Goal: Task Accomplishment & Management: Manage account settings

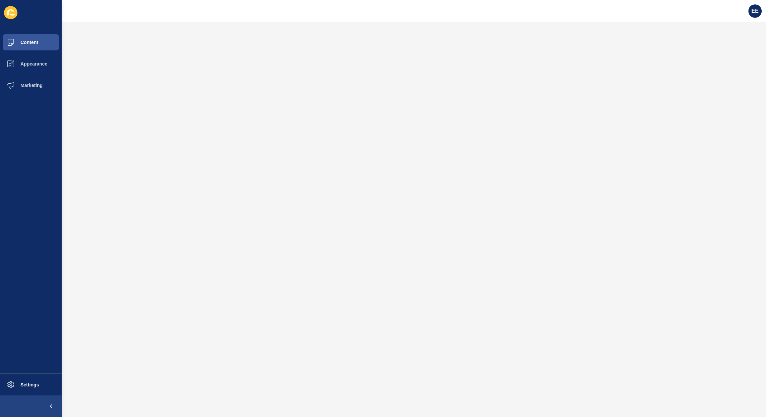
click at [749, 9] on div "EE" at bounding box center [755, 11] width 19 height 19
click at [755, 7] on div "EE" at bounding box center [755, 10] width 13 height 13
drag, startPoint x: 728, startPoint y: 59, endPoint x: 744, endPoint y: 54, distance: 16.6
click at [729, 59] on link "Logout" at bounding box center [739, 55] width 49 height 15
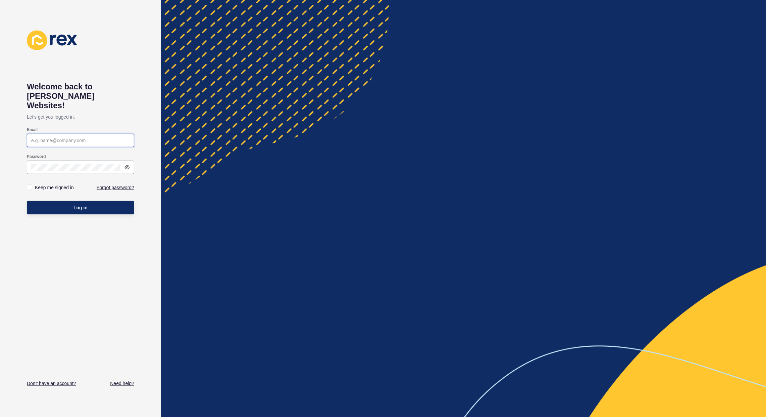
type input "[PERSON_NAME][EMAIL_ADDRESS][PERSON_NAME][DOMAIN_NAME]"
click at [55, 201] on button "Log in" at bounding box center [80, 207] width 107 height 13
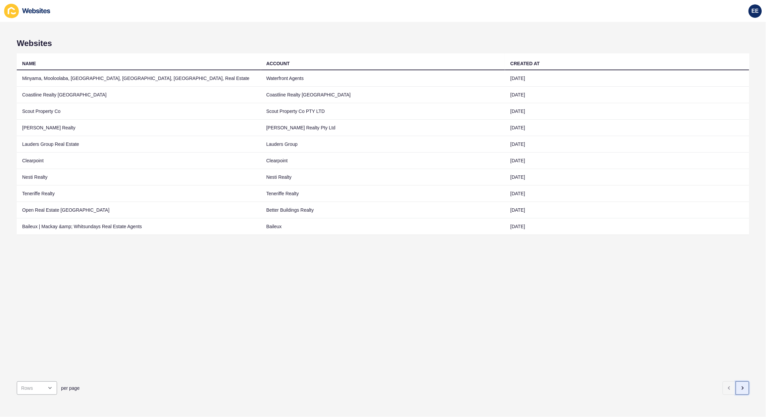
click at [740, 385] on icon "button" at bounding box center [742, 387] width 5 height 5
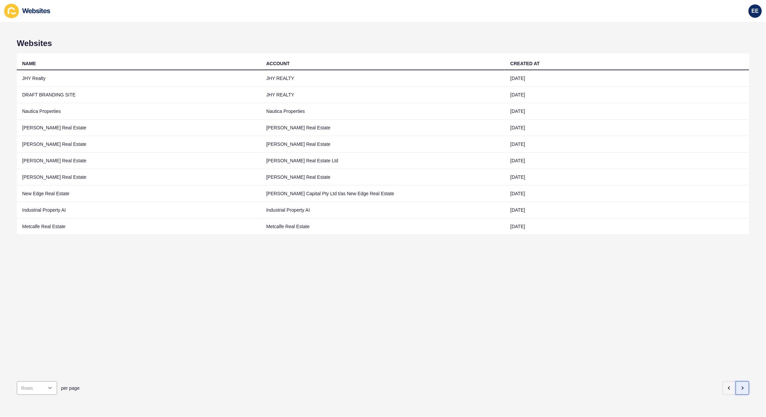
click at [740, 385] on icon "button" at bounding box center [742, 387] width 5 height 5
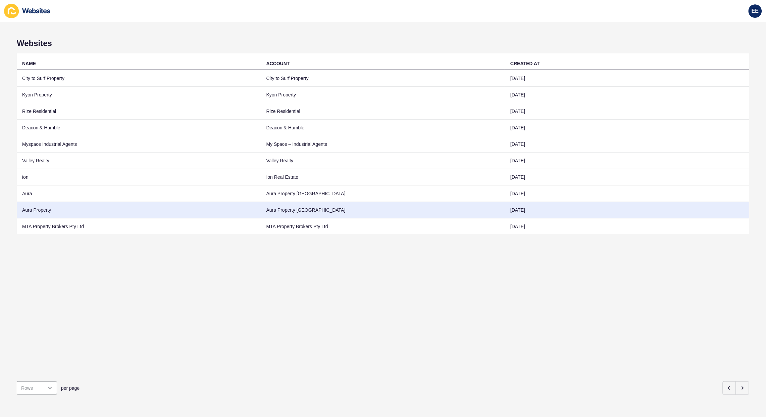
click at [36, 209] on td "Aura Property" at bounding box center [139, 210] width 244 height 16
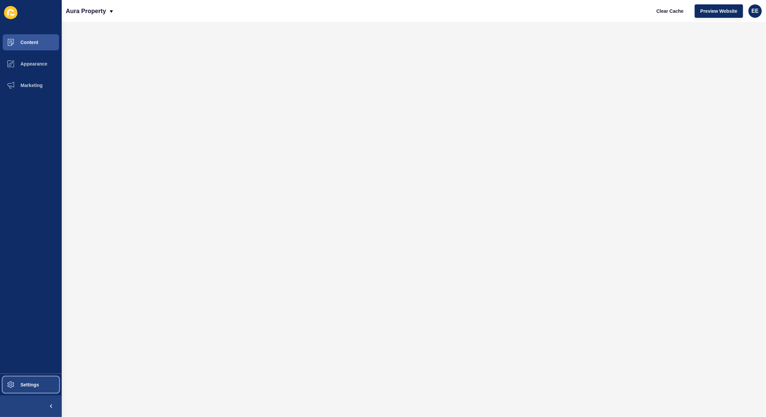
click at [32, 385] on span "Settings" at bounding box center [19, 384] width 40 height 5
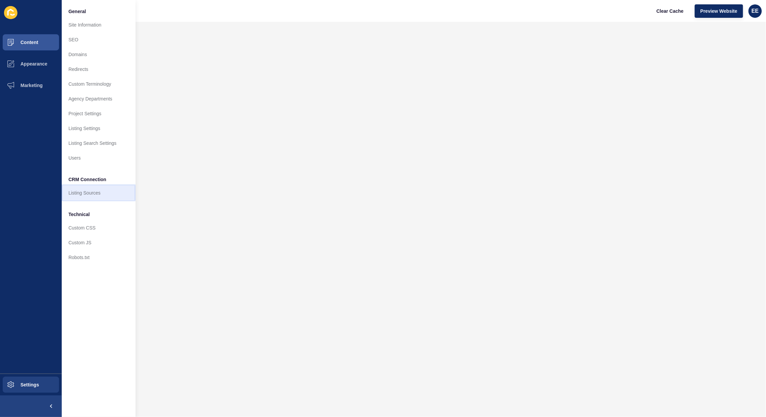
click at [93, 192] on link "Listing Sources" at bounding box center [99, 192] width 74 height 15
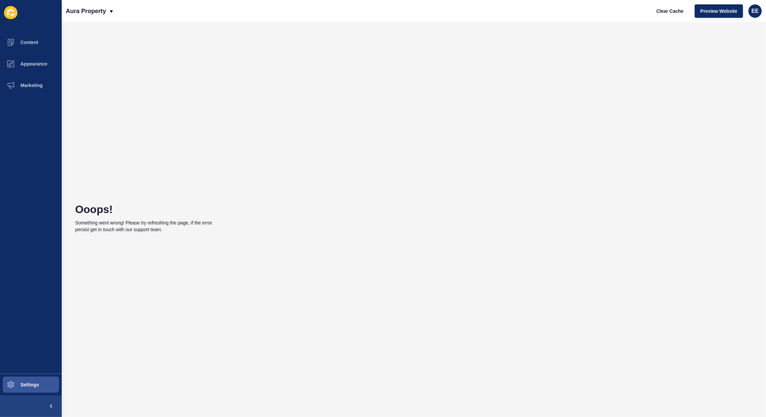
drag, startPoint x: 120, startPoint y: 229, endPoint x: 116, endPoint y: 231, distance: 4.1
click at [120, 229] on div "Something went wrong! Please try refreshing the page, if the error persist get …" at bounding box center [150, 225] width 151 height 13
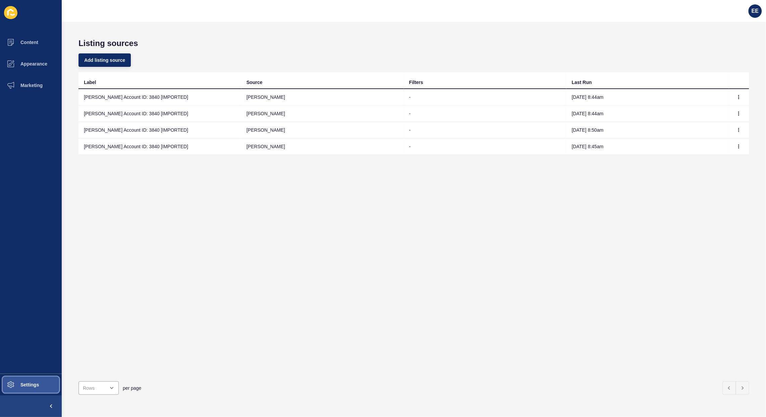
click at [46, 381] on button "Settings" at bounding box center [31, 384] width 62 height 21
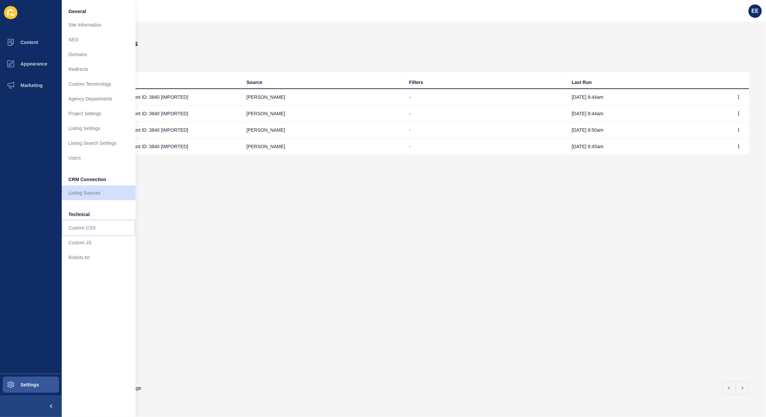
drag, startPoint x: 84, startPoint y: 228, endPoint x: 118, endPoint y: 227, distance: 33.9
click at [85, 228] on link "Custom CSS" at bounding box center [99, 227] width 74 height 15
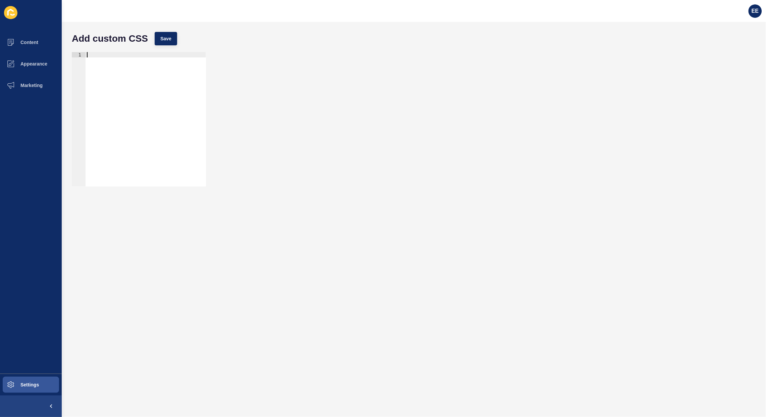
click at [138, 115] on div at bounding box center [146, 124] width 121 height 145
click at [140, 81] on div at bounding box center [146, 124] width 121 height 145
